Goal: Find specific page/section: Find specific page/section

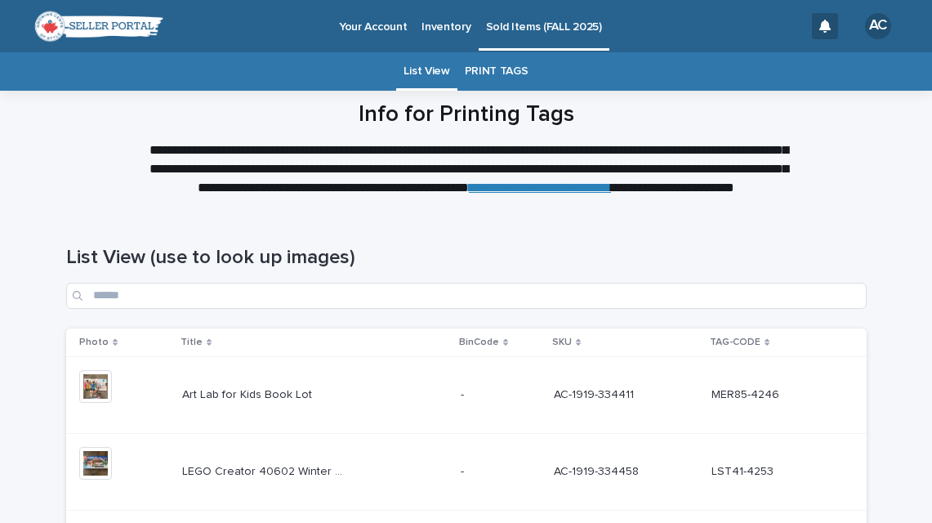
click at [524, 25] on p "Sold Items (FALL 2025)" at bounding box center [544, 17] width 116 height 34
click at [432, 69] on link "List View" at bounding box center [427, 71] width 46 height 38
click at [784, 122] on h1 "Info for Printing Tags" at bounding box center [466, 115] width 801 height 28
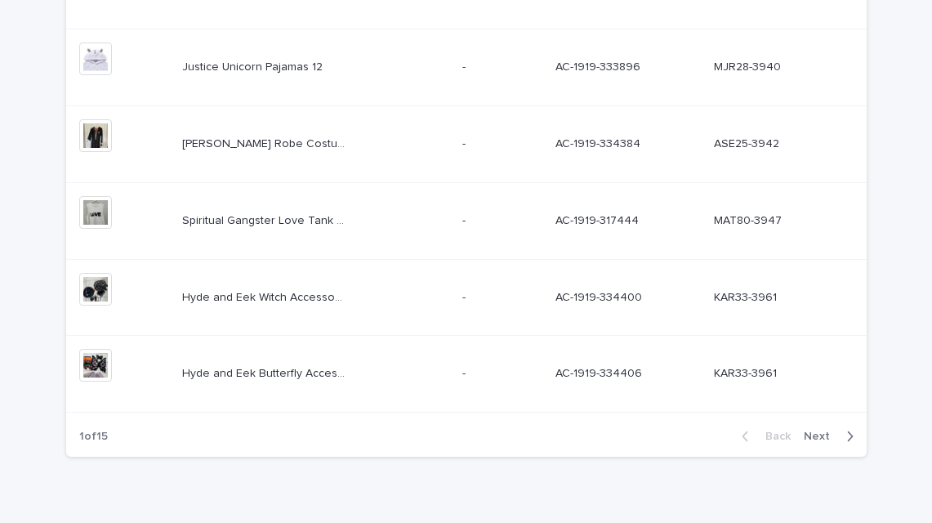
scroll to position [740, 0]
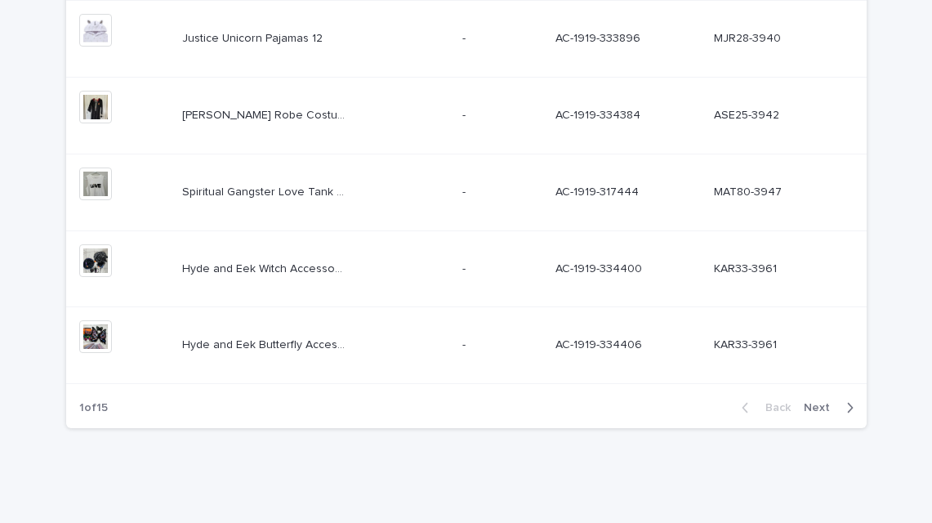
click at [821, 410] on span "Next" at bounding box center [822, 407] width 36 height 11
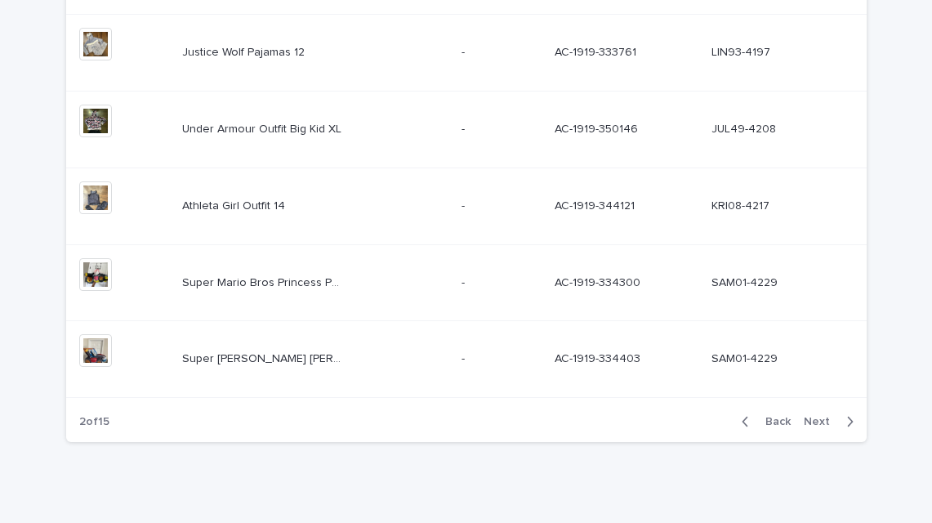
scroll to position [740, 0]
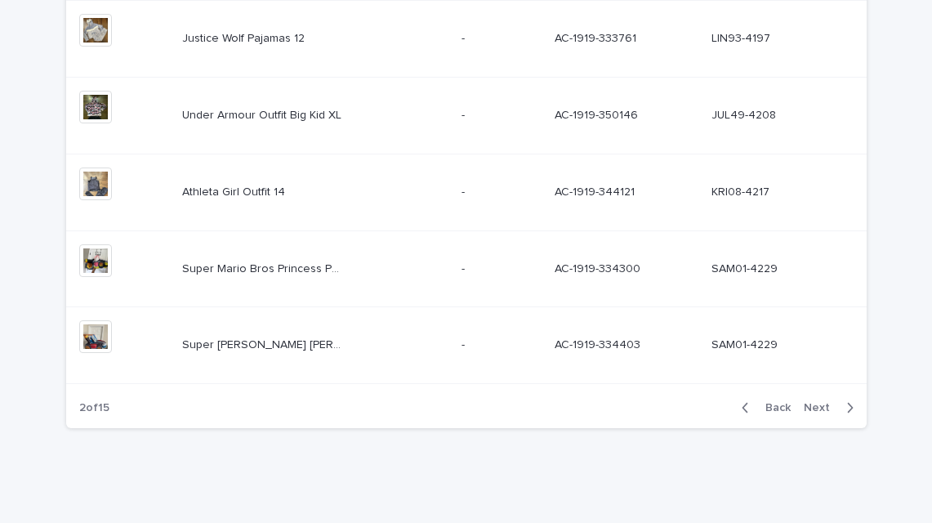
click at [821, 410] on span "Next" at bounding box center [822, 407] width 36 height 11
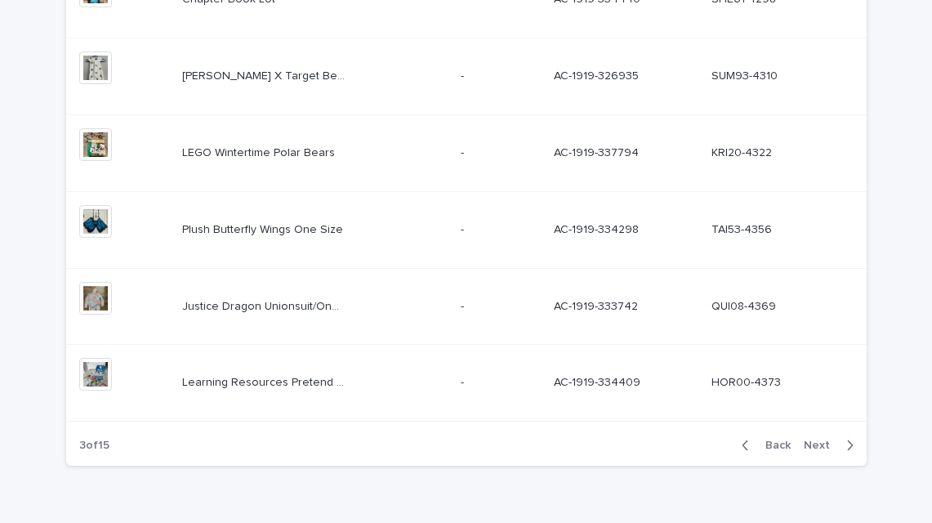
scroll to position [704, 0]
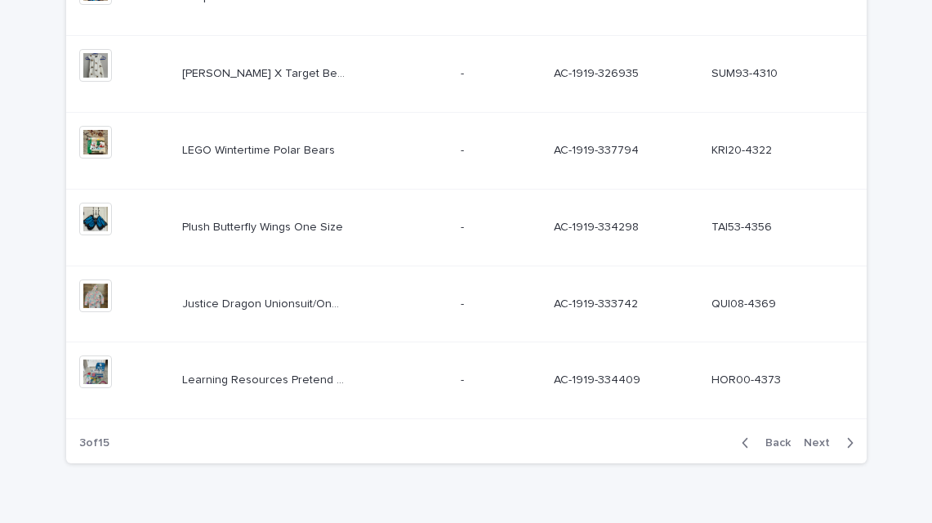
click at [825, 444] on span "Next" at bounding box center [822, 442] width 36 height 11
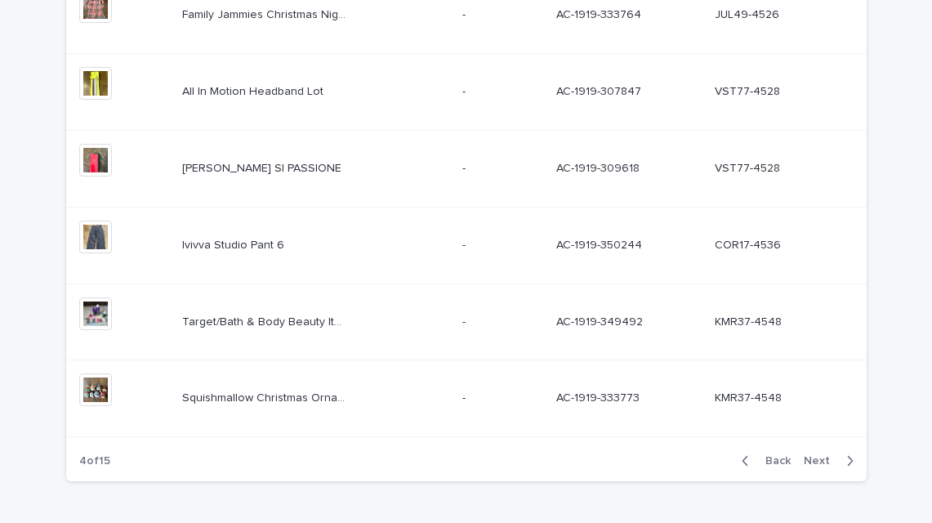
scroll to position [740, 0]
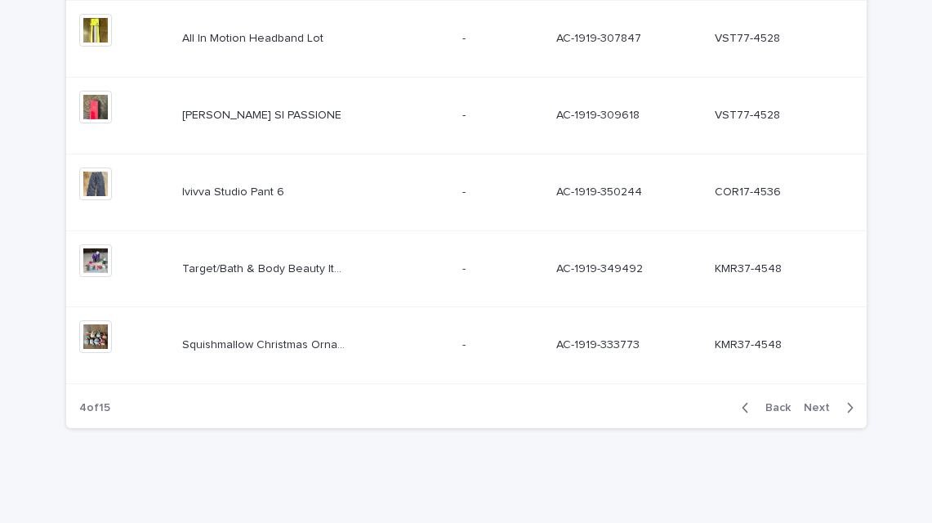
click at [821, 405] on span "Next" at bounding box center [822, 407] width 36 height 11
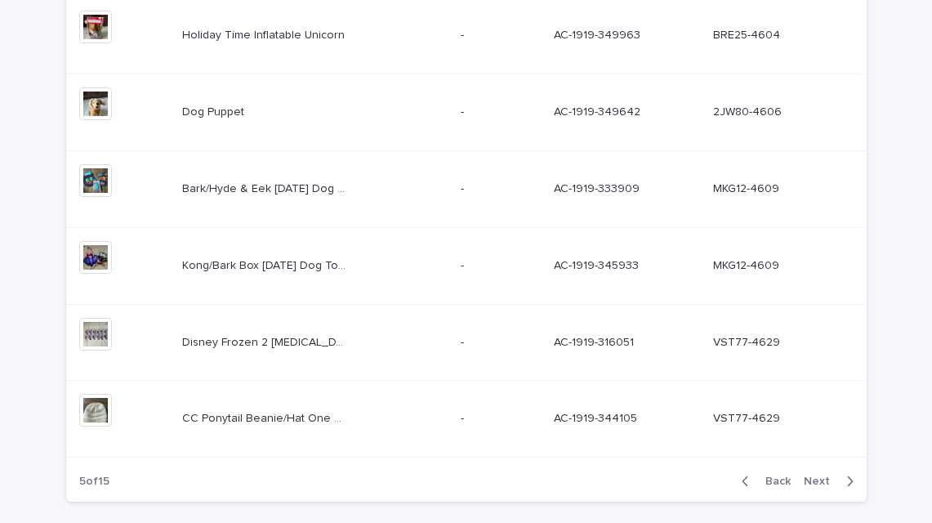
scroll to position [669, 0]
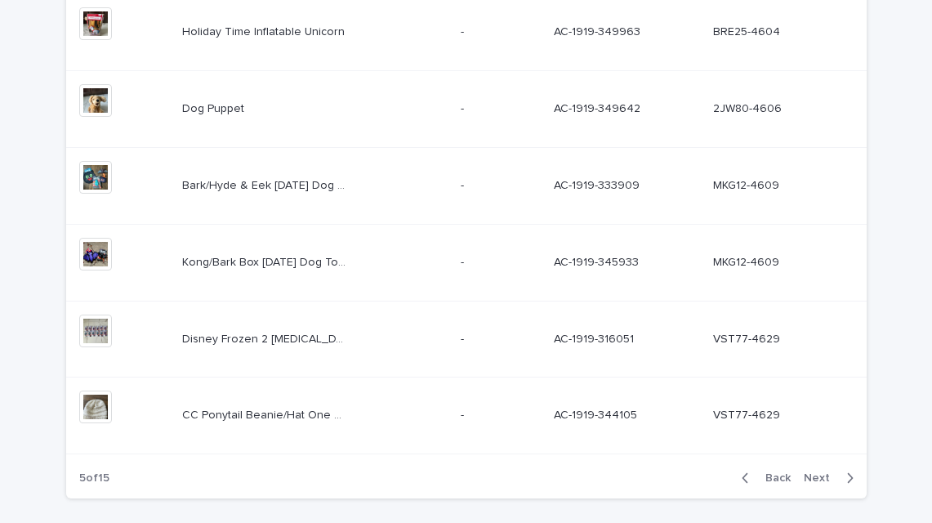
click at [824, 480] on span "Next" at bounding box center [822, 477] width 36 height 11
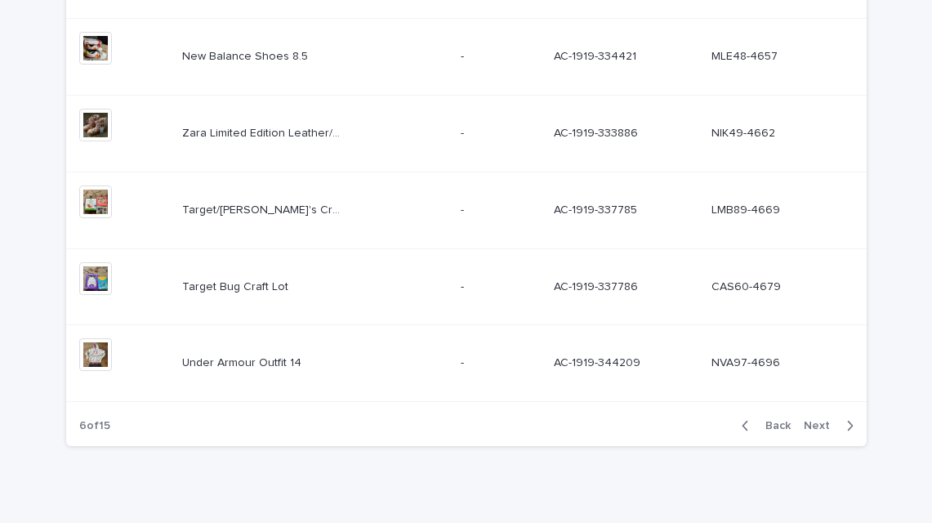
scroll to position [740, 0]
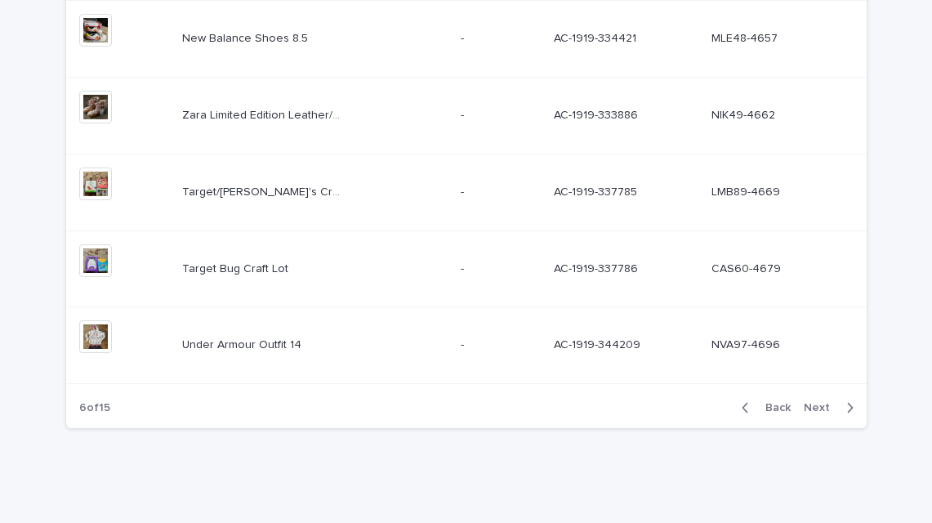
click at [821, 404] on span "Next" at bounding box center [822, 407] width 36 height 11
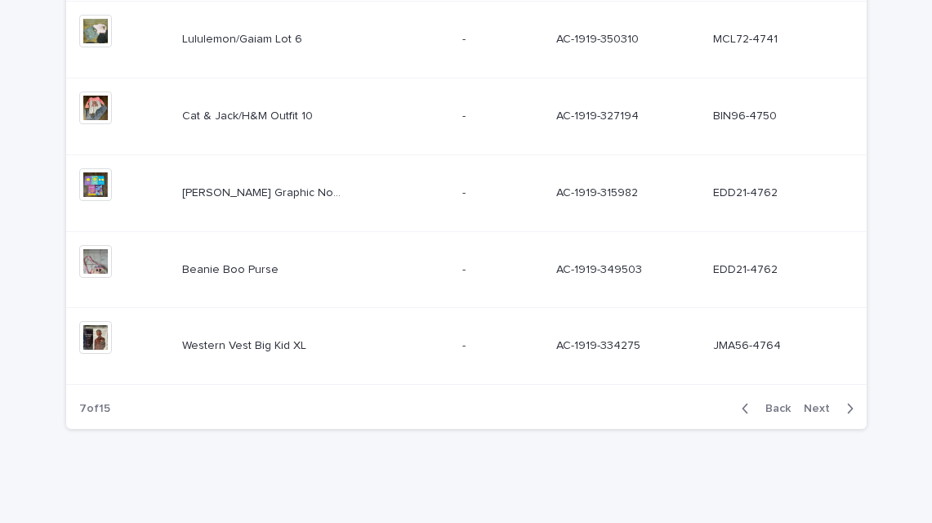
scroll to position [740, 0]
click at [821, 404] on span "Next" at bounding box center [822, 407] width 36 height 11
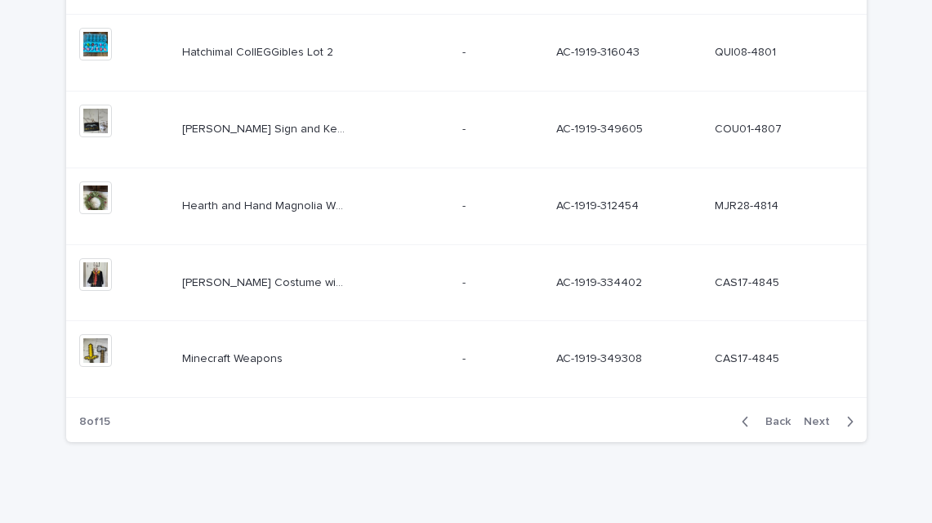
scroll to position [740, 0]
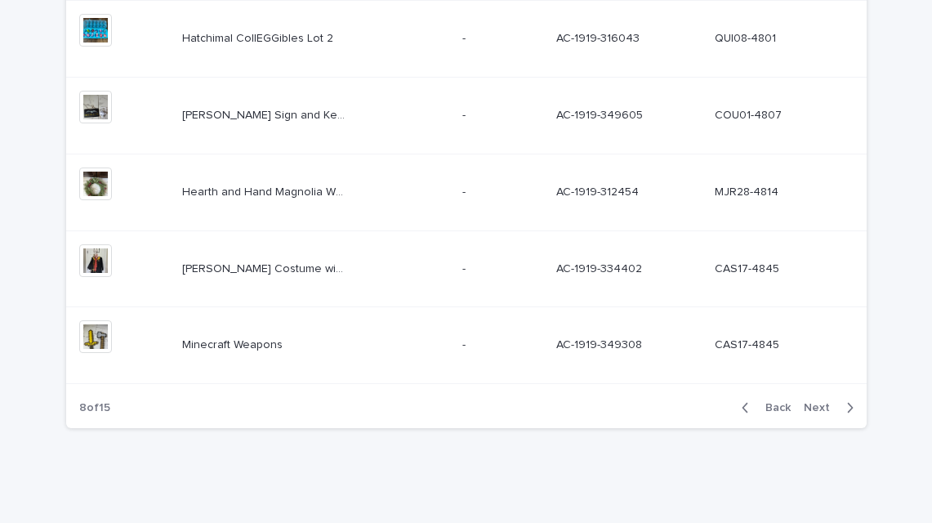
click at [824, 403] on span "Next" at bounding box center [822, 407] width 36 height 11
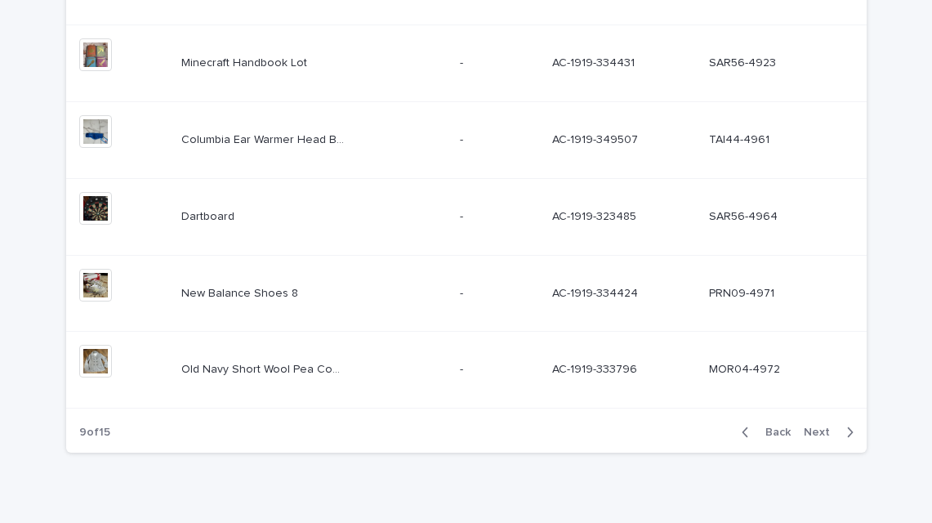
scroll to position [740, 0]
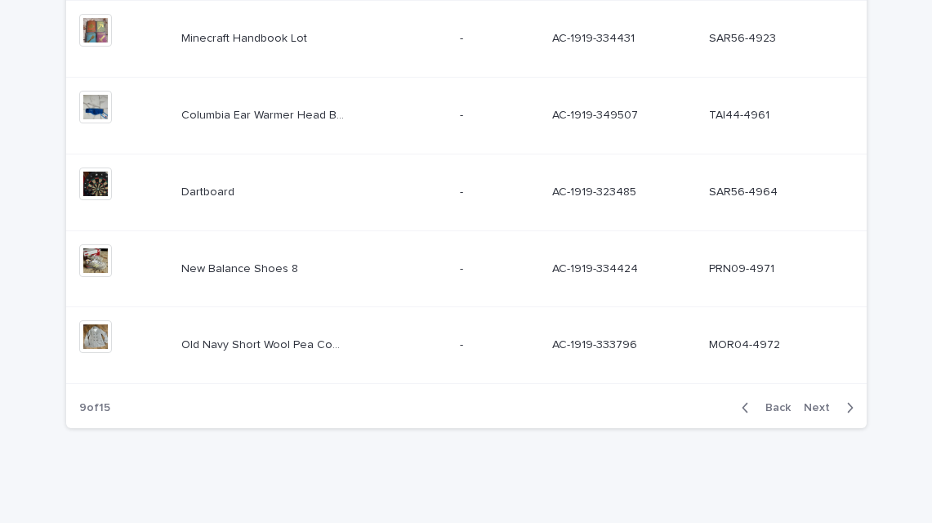
click at [824, 403] on span "Next" at bounding box center [822, 407] width 36 height 11
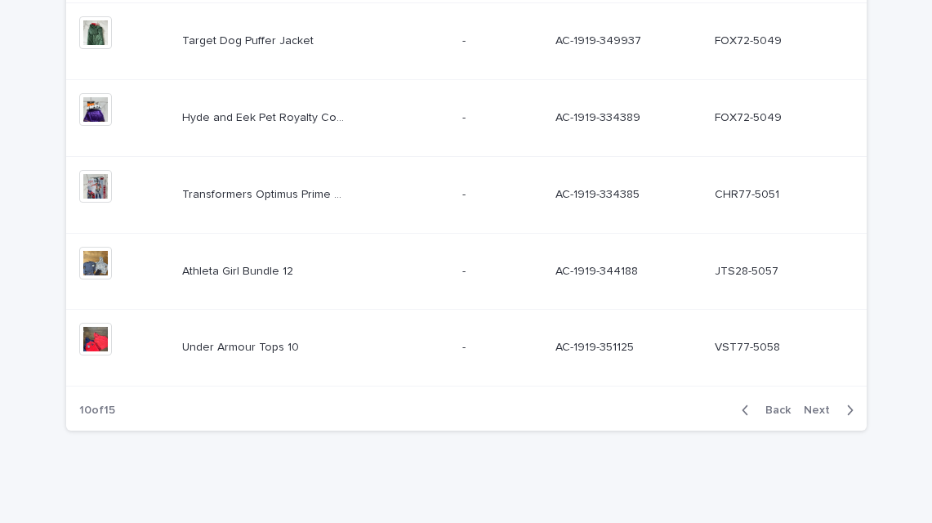
scroll to position [740, 0]
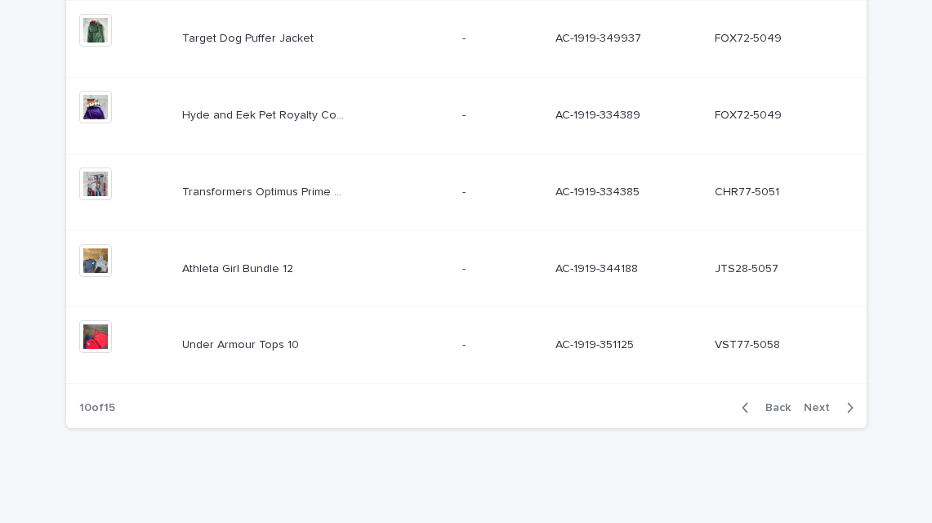
click at [824, 403] on span "Next" at bounding box center [822, 407] width 36 height 11
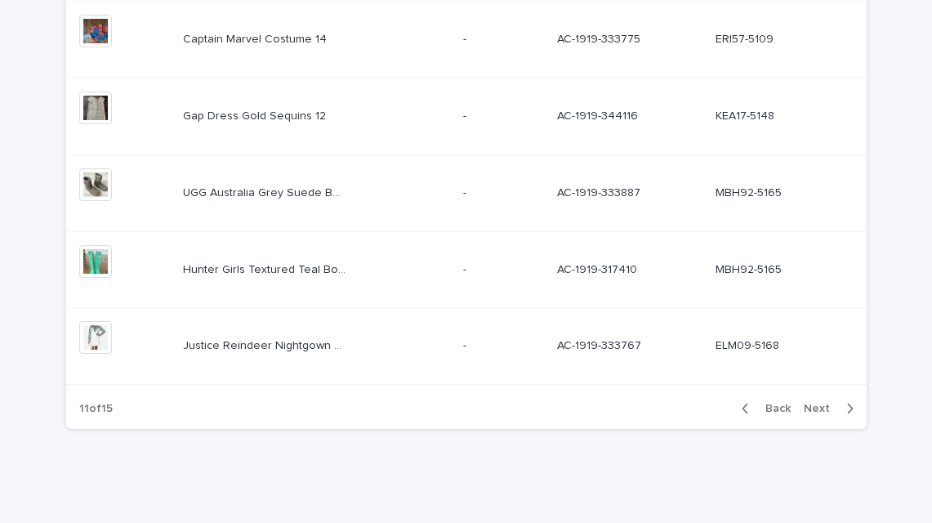
scroll to position [740, 0]
click at [824, 403] on span "Next" at bounding box center [822, 407] width 36 height 11
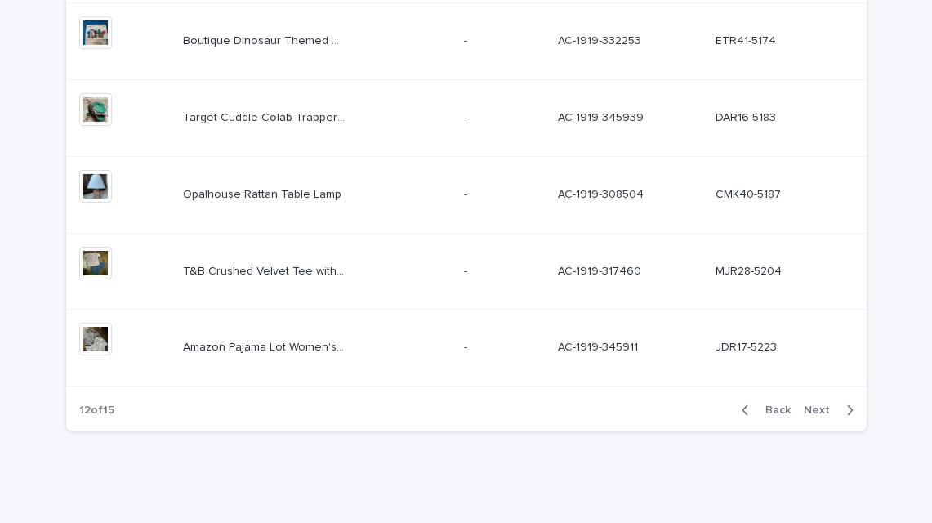
scroll to position [740, 0]
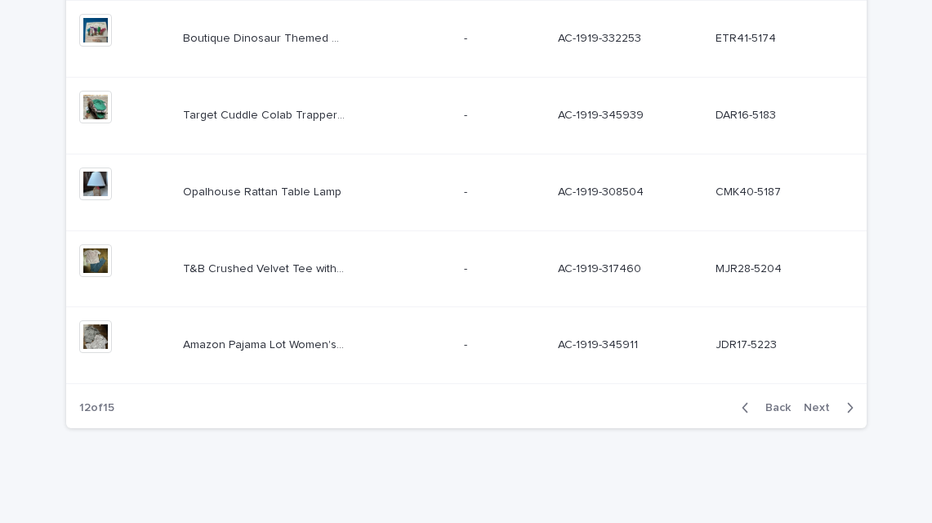
click at [830, 407] on span "Next" at bounding box center [822, 407] width 36 height 11
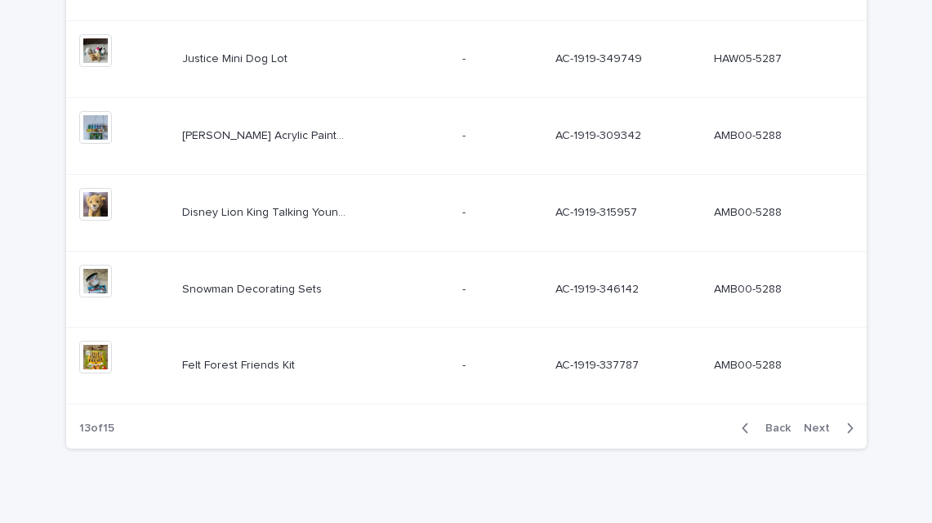
scroll to position [740, 0]
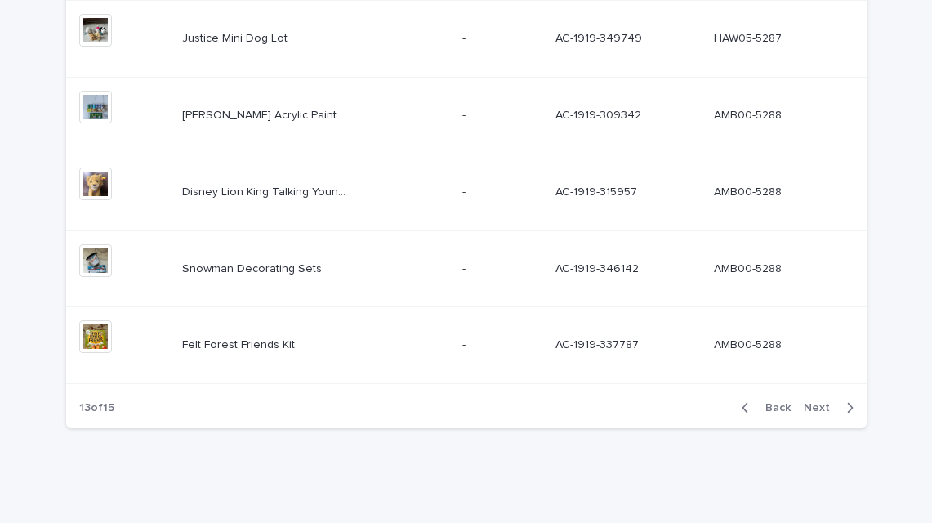
click at [310, 184] on p "Disney Lion King Talking Young Simba" at bounding box center [265, 190] width 167 height 17
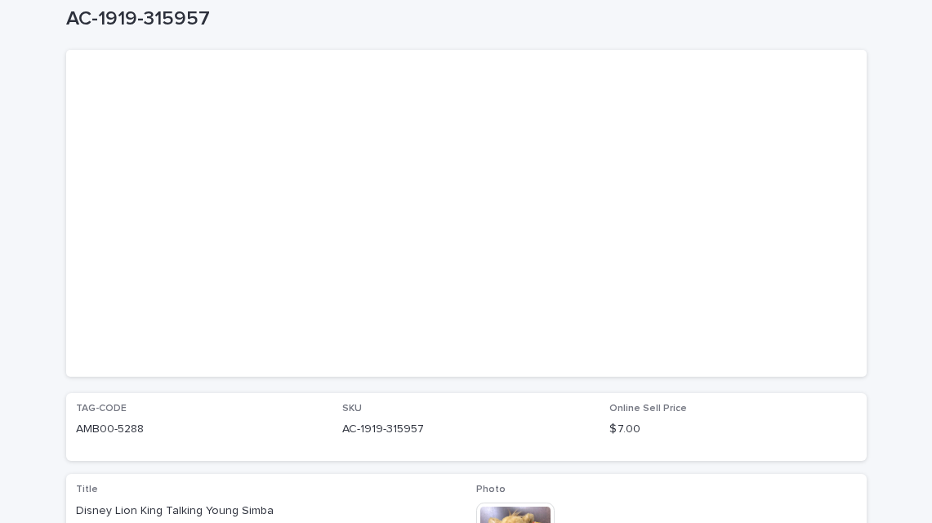
scroll to position [178, 0]
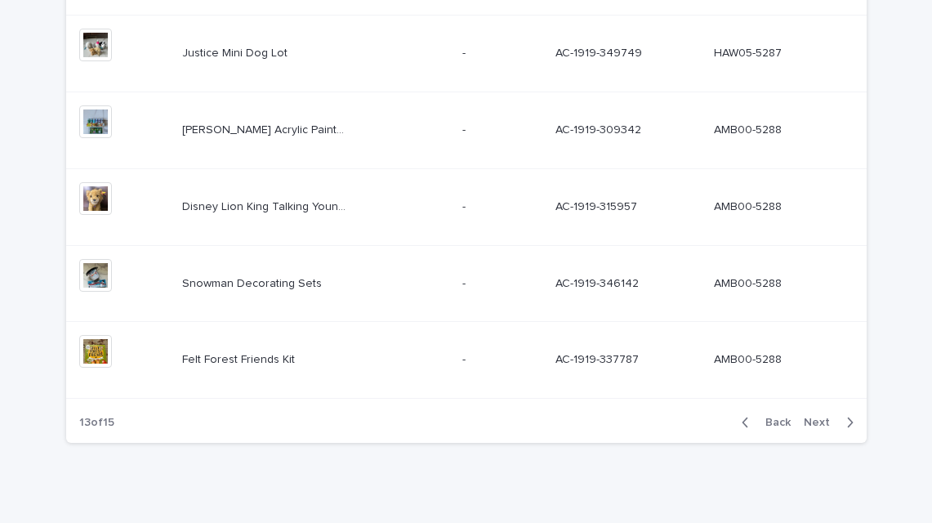
scroll to position [740, 0]
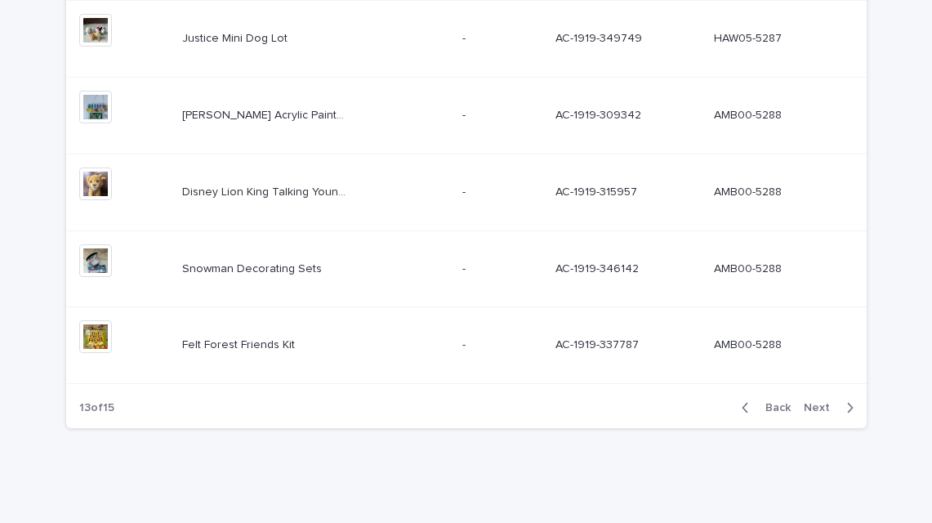
click at [817, 406] on span "Next" at bounding box center [822, 407] width 36 height 11
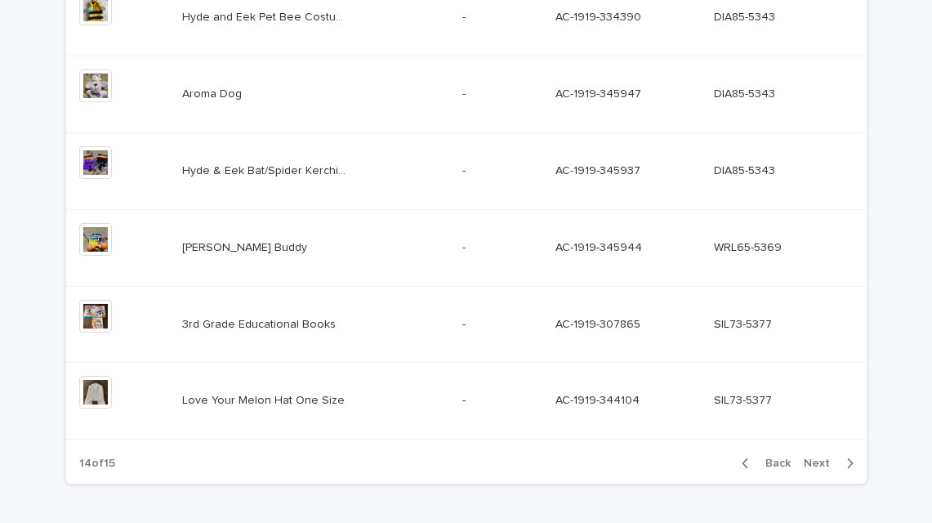
scroll to position [704, 0]
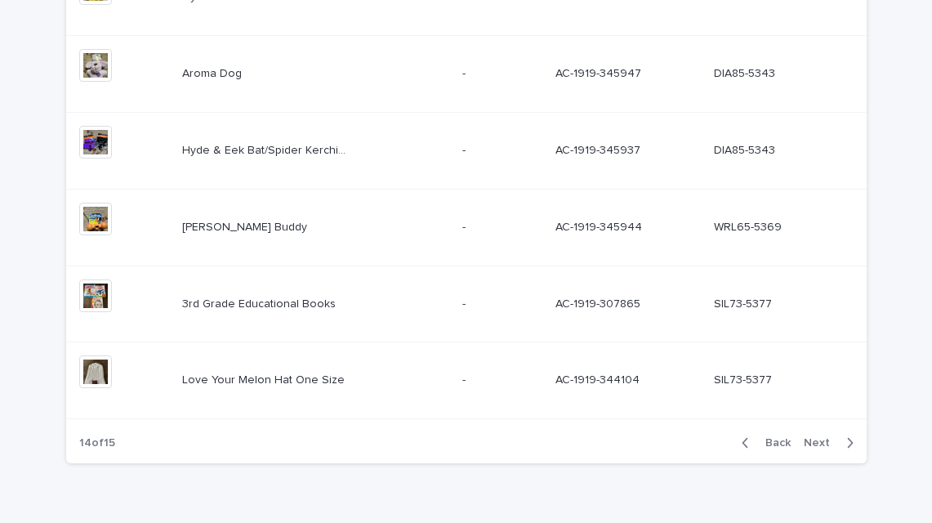
click at [818, 442] on span "Next" at bounding box center [822, 442] width 36 height 11
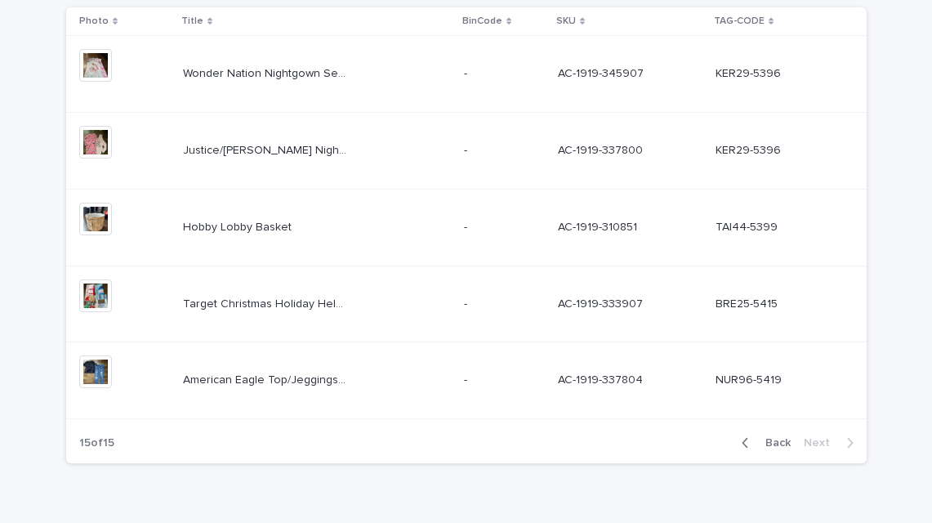
scroll to position [357, 0]
